Goal: Find specific page/section: Find specific page/section

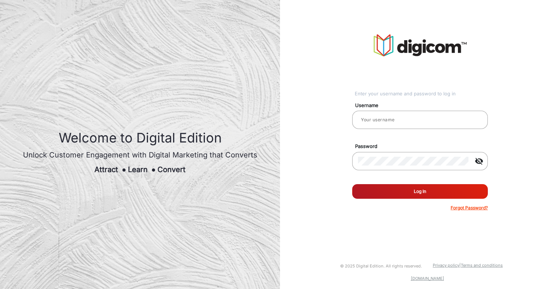
type input "Cintas"
click at [435, 191] on button "Log In" at bounding box center [420, 191] width 136 height 15
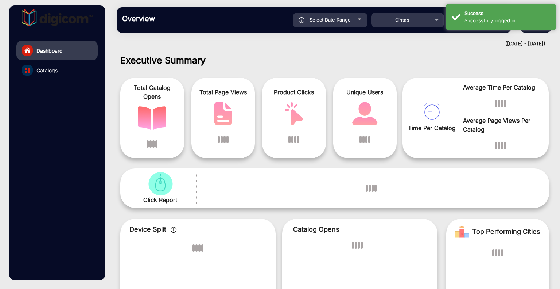
click at [58, 73] on link "Catalogs" at bounding box center [56, 70] width 81 height 20
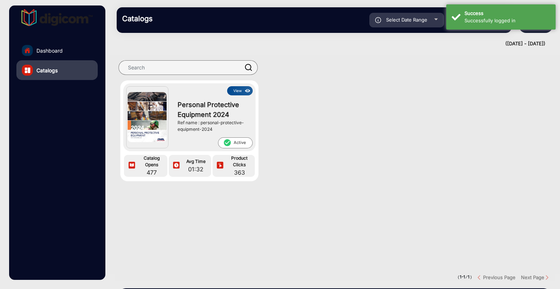
click at [241, 90] on button "View" at bounding box center [240, 90] width 26 height 9
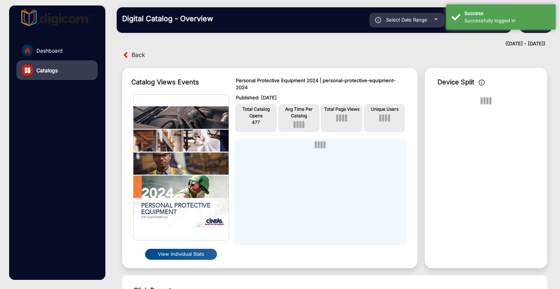
click at [181, 178] on img at bounding box center [181, 166] width 95 height 145
click at [187, 194] on img at bounding box center [181, 166] width 95 height 145
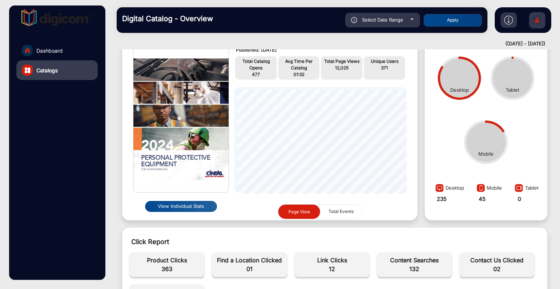
scroll to position [0, 0]
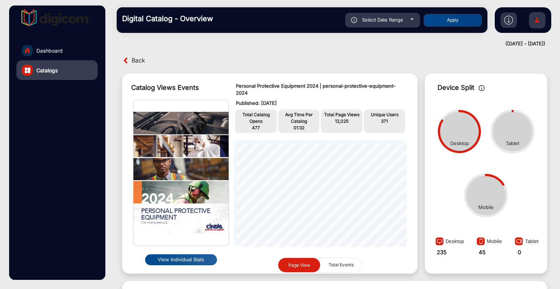
click at [168, 179] on img at bounding box center [181, 172] width 95 height 145
click at [79, 51] on link "Dashboard" at bounding box center [56, 50] width 81 height 20
